Goal: Task Accomplishment & Management: Use online tool/utility

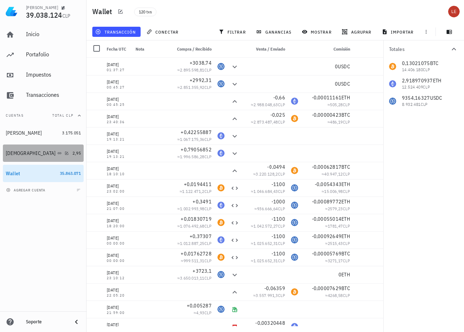
click at [10, 153] on div "Buda" at bounding box center [31, 153] width 50 height 6
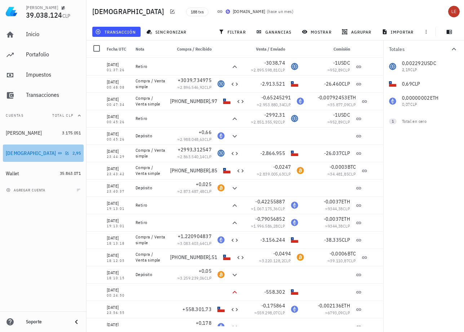
click at [51, 153] on div "Buda" at bounding box center [38, 153] width 64 height 7
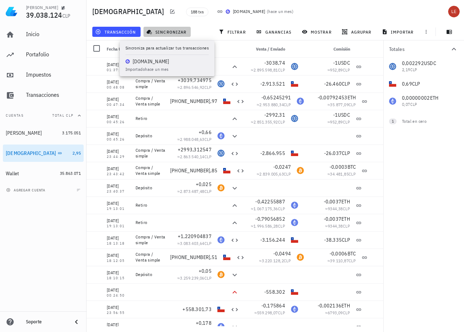
click at [161, 30] on span "sincronizar" at bounding box center [167, 32] width 39 height 6
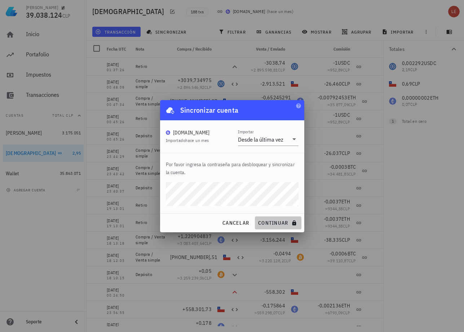
click at [270, 225] on span "continuar" at bounding box center [278, 222] width 40 height 6
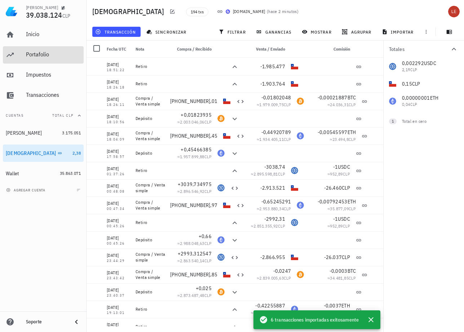
click at [44, 56] on div "Portafolio" at bounding box center [53, 54] width 55 height 7
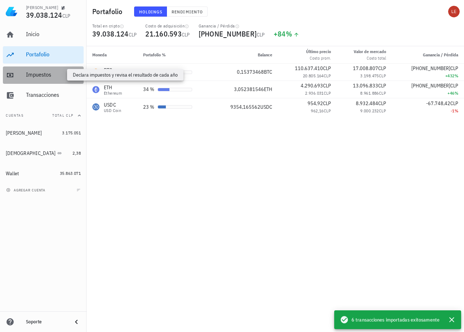
click at [45, 75] on div "Impuestos" at bounding box center [53, 74] width 55 height 7
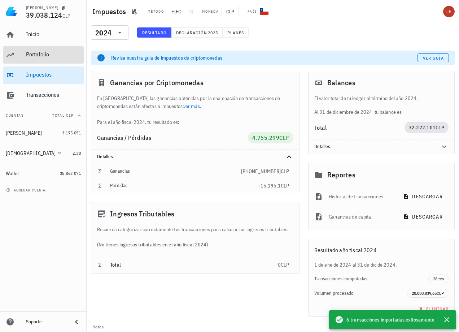
click at [40, 52] on div "Portafolio" at bounding box center [53, 55] width 55 height 16
